Goal: Transaction & Acquisition: Purchase product/service

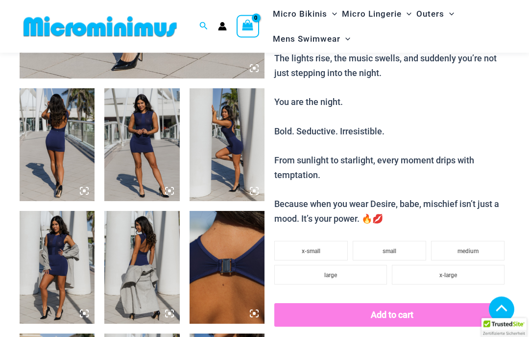
scroll to position [371, 0]
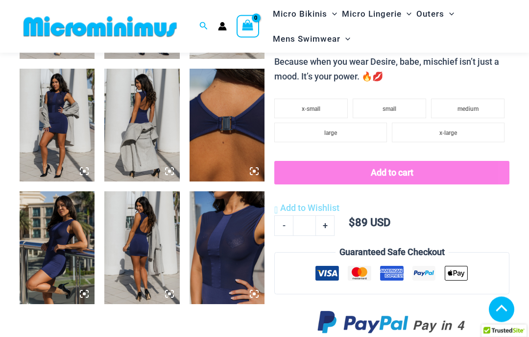
scroll to position [524, 0]
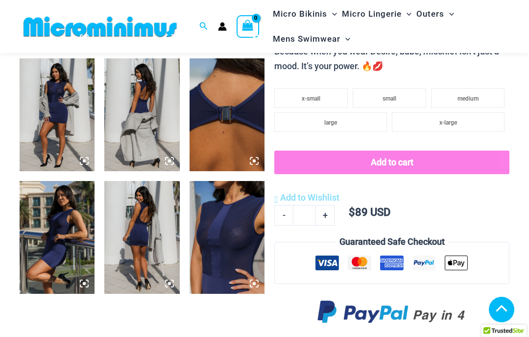
click at [63, 238] on img at bounding box center [57, 237] width 75 height 113
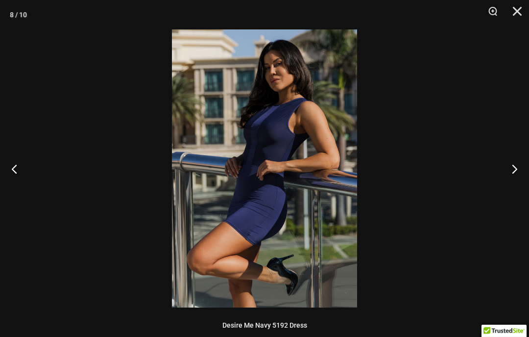
click at [508, 162] on button "Next" at bounding box center [511, 168] width 37 height 49
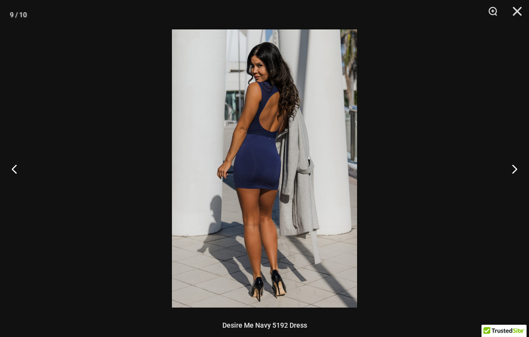
click at [504, 165] on button "Next" at bounding box center [511, 168] width 37 height 49
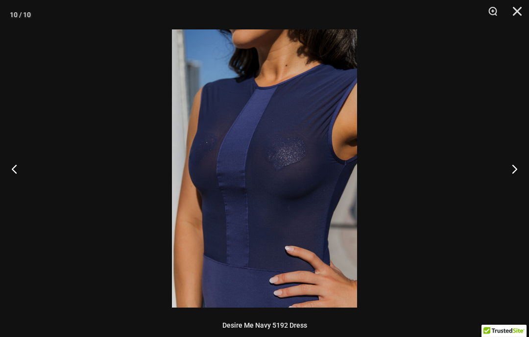
click at [506, 158] on button "Next" at bounding box center [511, 168] width 37 height 49
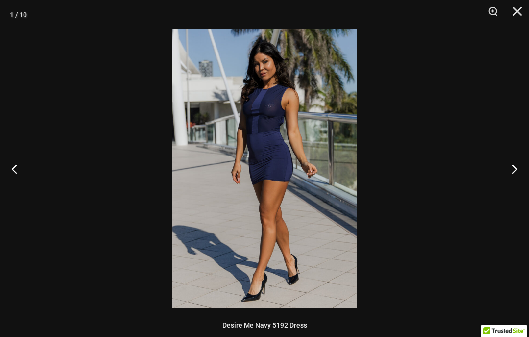
click at [506, 158] on button "Next" at bounding box center [511, 168] width 37 height 49
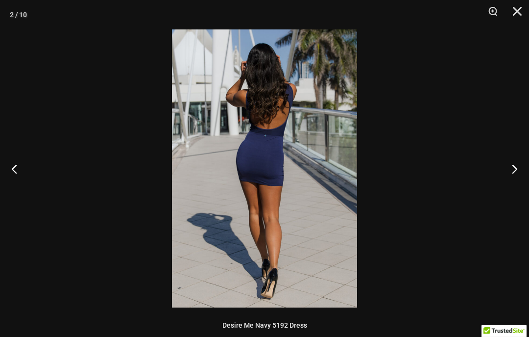
click at [505, 158] on button "Next" at bounding box center [511, 168] width 37 height 49
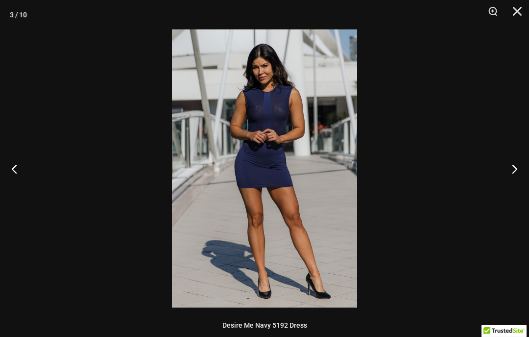
click at [505, 158] on button "Next" at bounding box center [511, 168] width 37 height 49
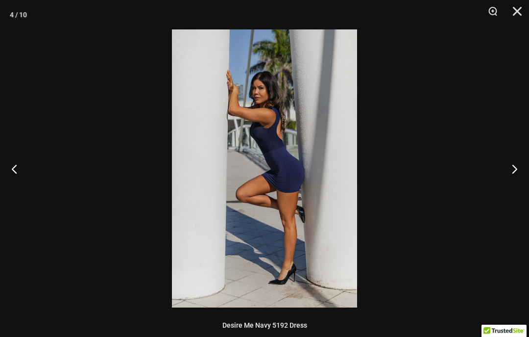
click at [505, 158] on button "Next" at bounding box center [511, 168] width 37 height 49
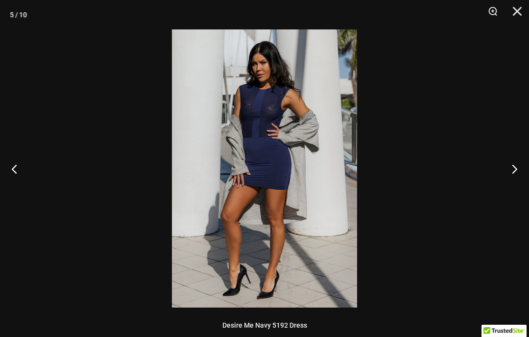
click at [505, 157] on button "Next" at bounding box center [511, 168] width 37 height 49
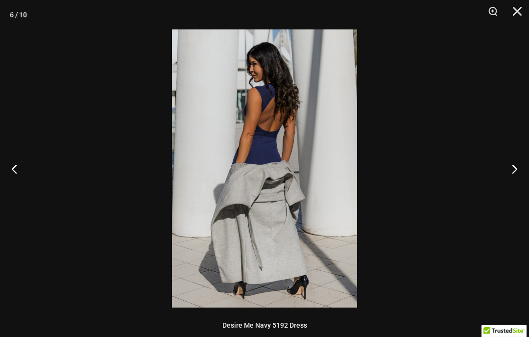
click at [522, 1] on button "Close" at bounding box center [514, 14] width 25 height 29
